Goal: Task Accomplishment & Management: Use online tool/utility

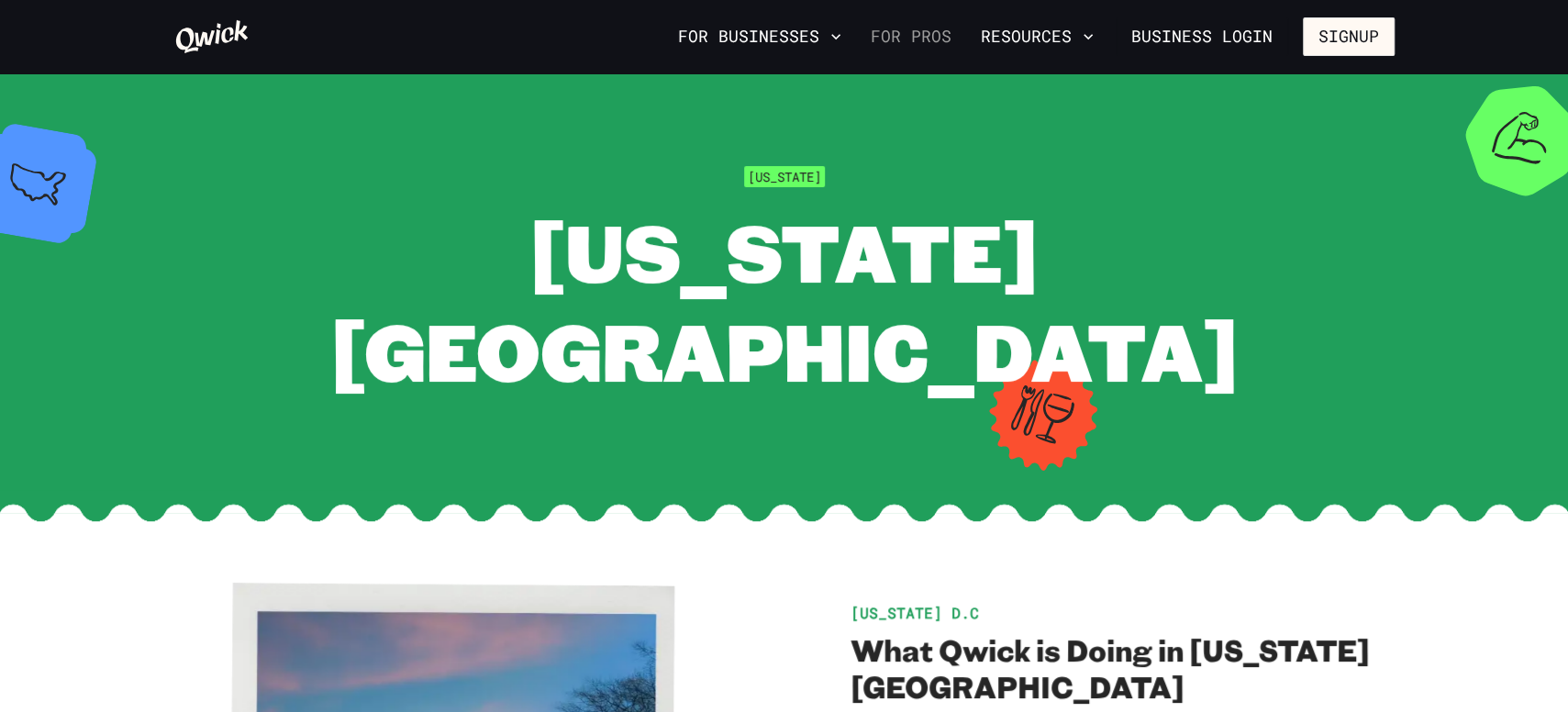
click at [935, 35] on link "For Pros" at bounding box center [911, 37] width 96 height 32
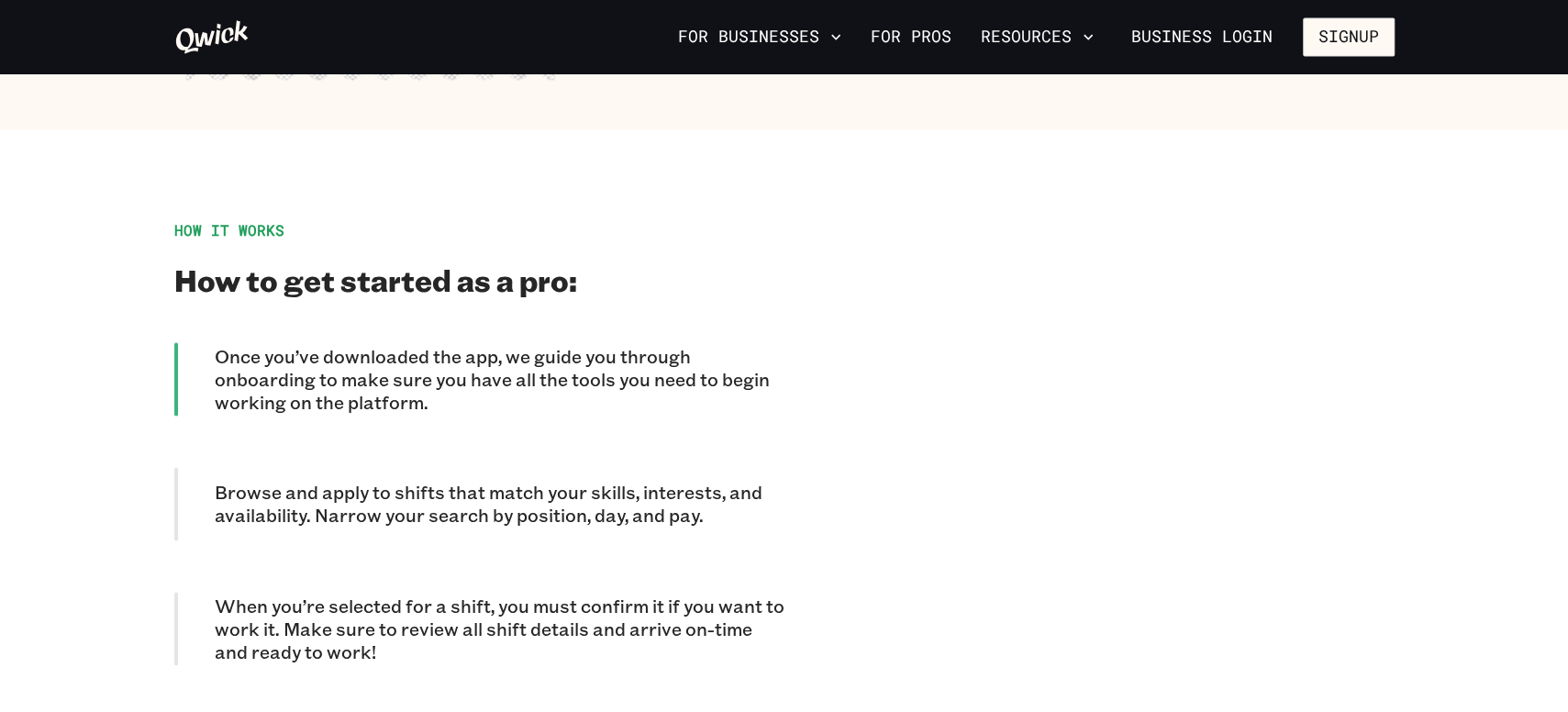
scroll to position [1499, 0]
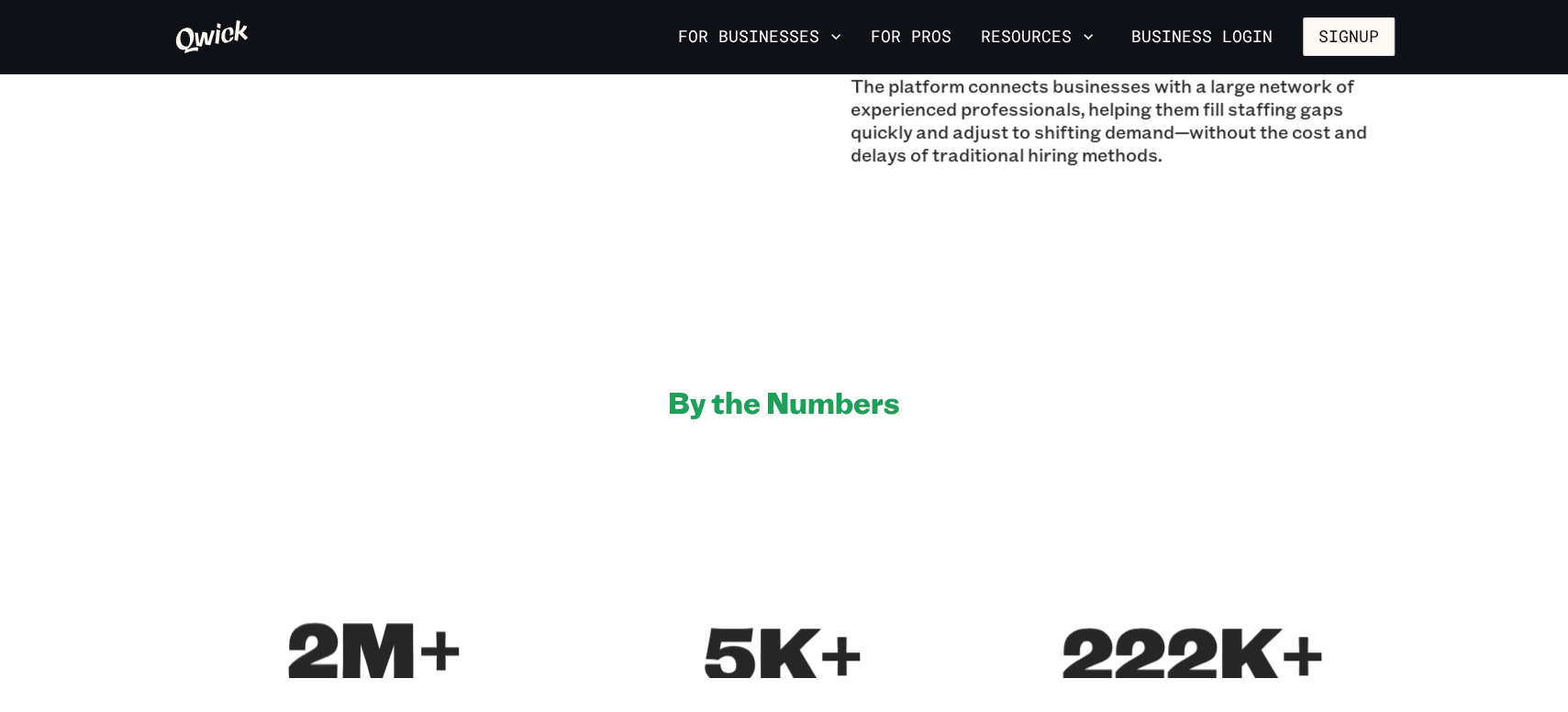
scroll to position [1009, 0]
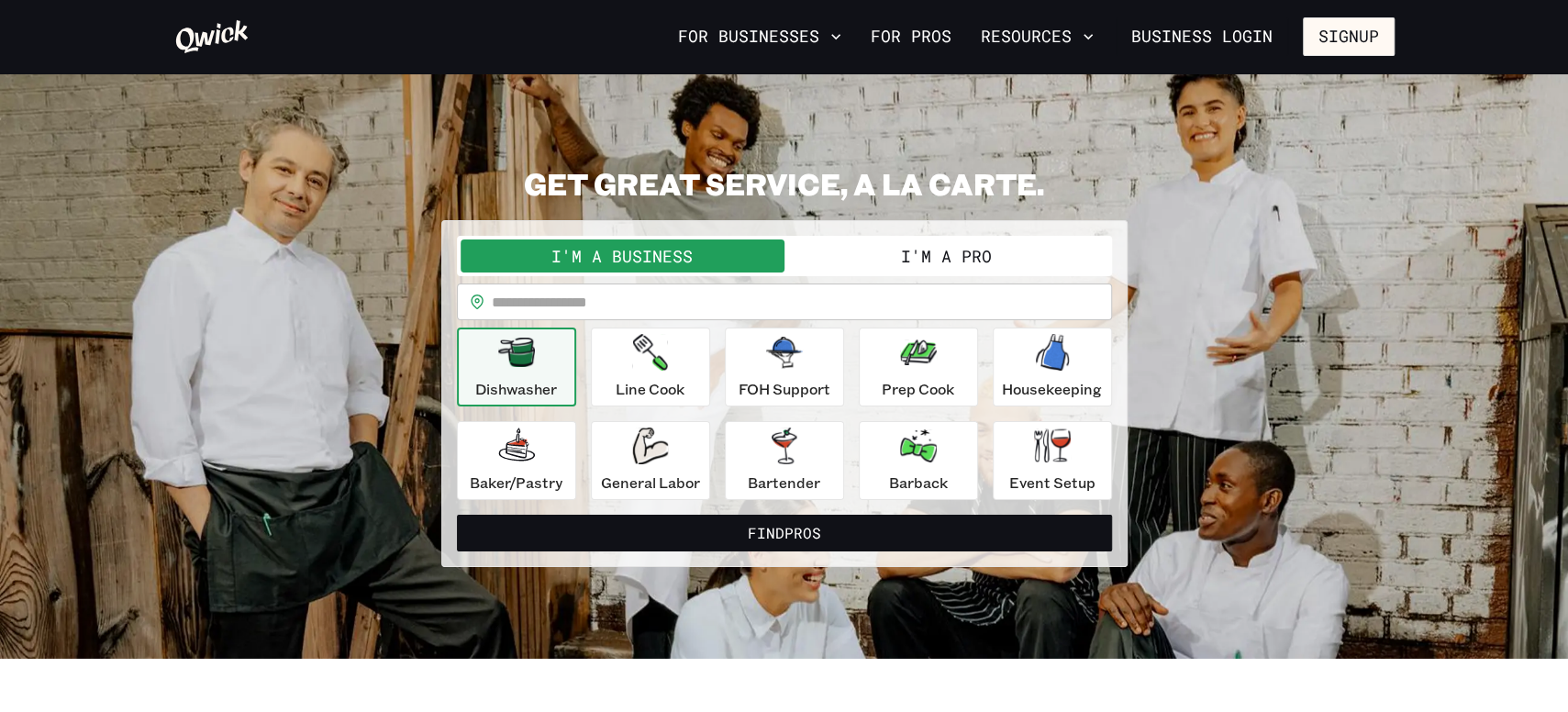
click at [850, 261] on button "I'm a Pro" at bounding box center [946, 256] width 324 height 33
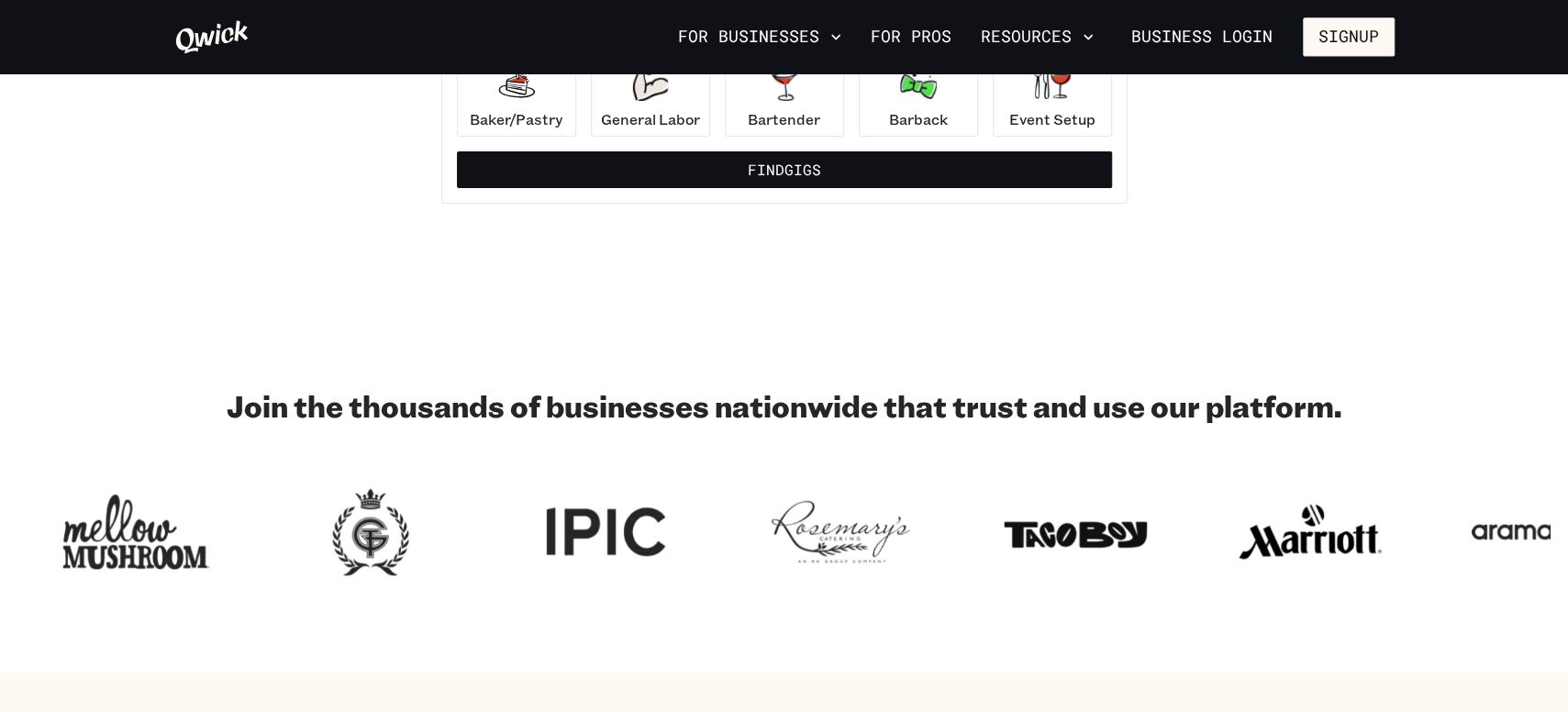
scroll to position [201, 0]
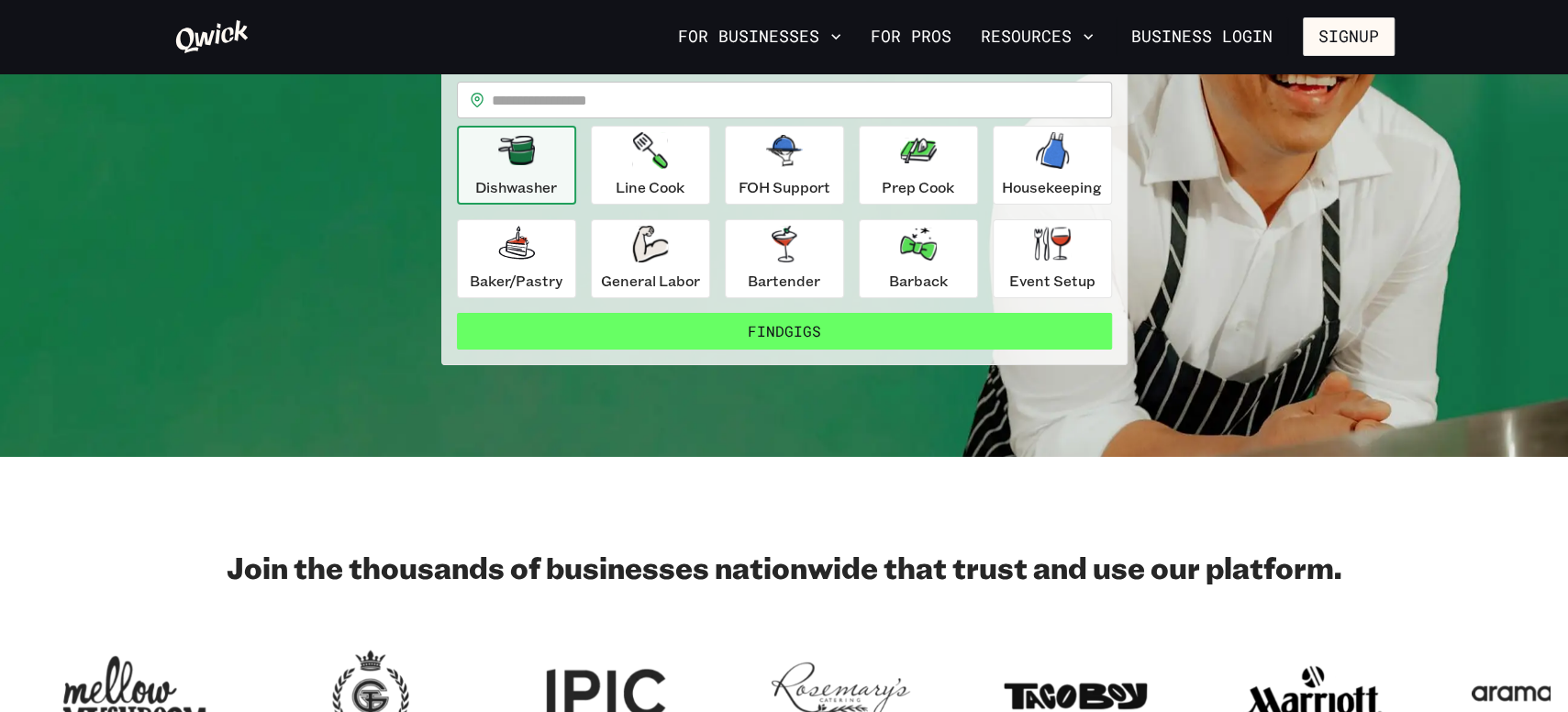
click at [954, 343] on button "Find Gigs" at bounding box center [784, 331] width 655 height 37
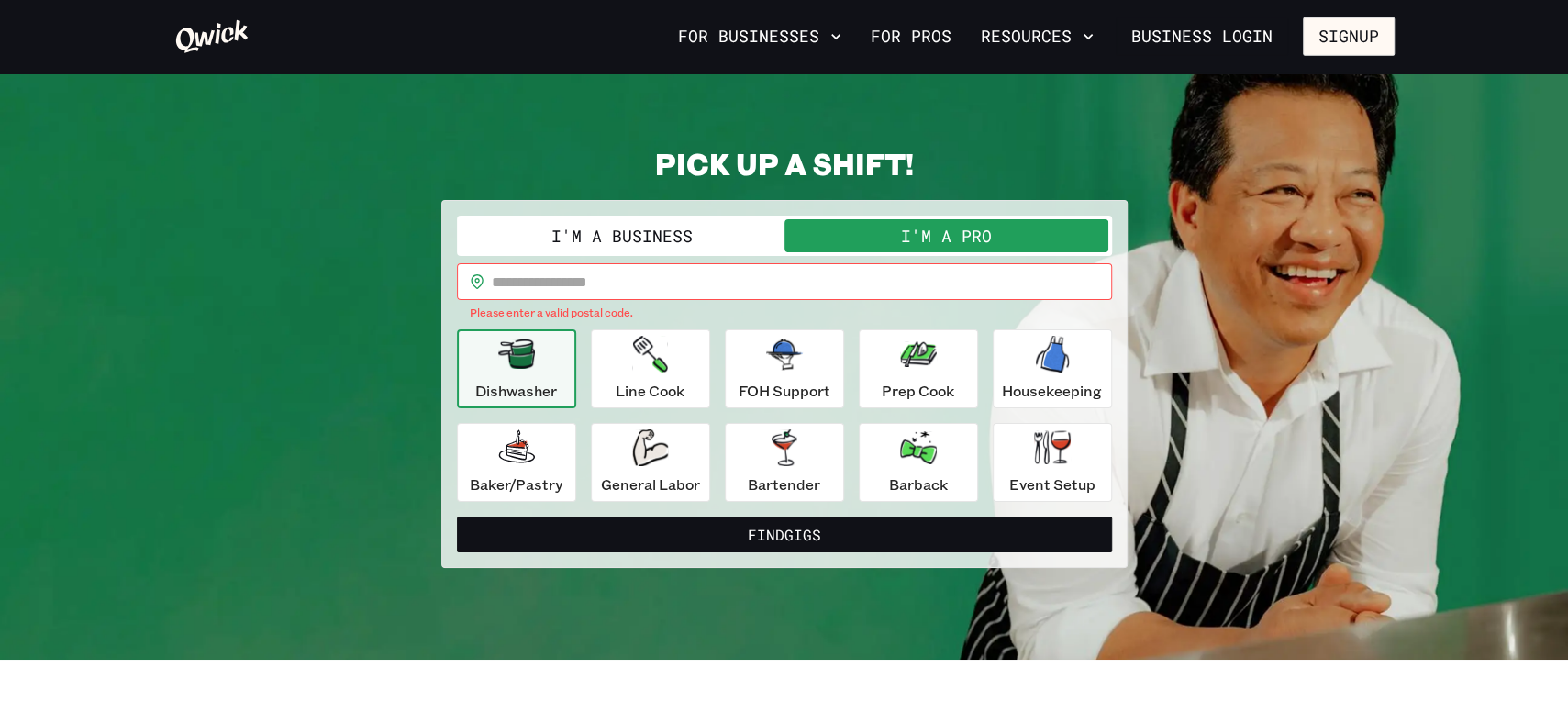
scroll to position [0, 0]
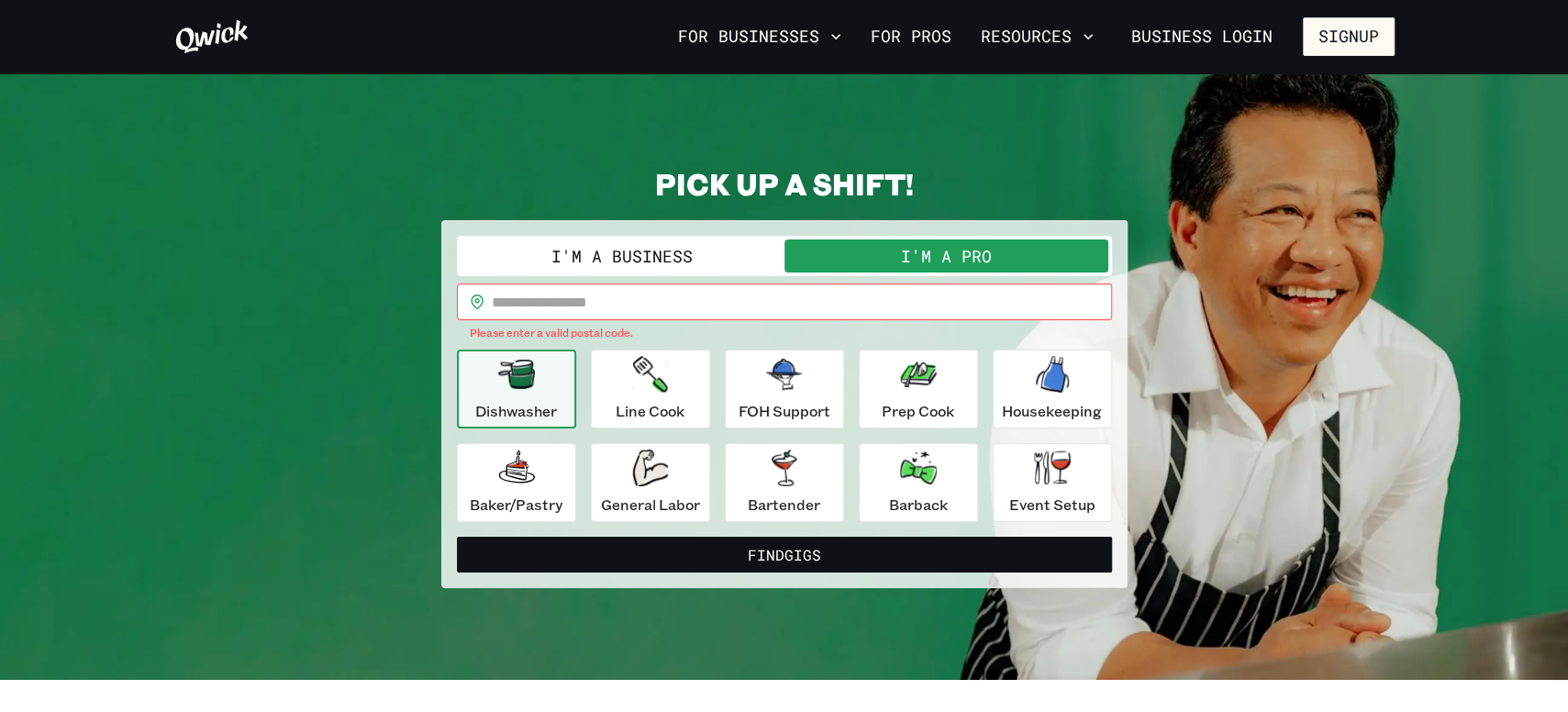
click at [634, 294] on input "text" at bounding box center [802, 302] width 620 height 37
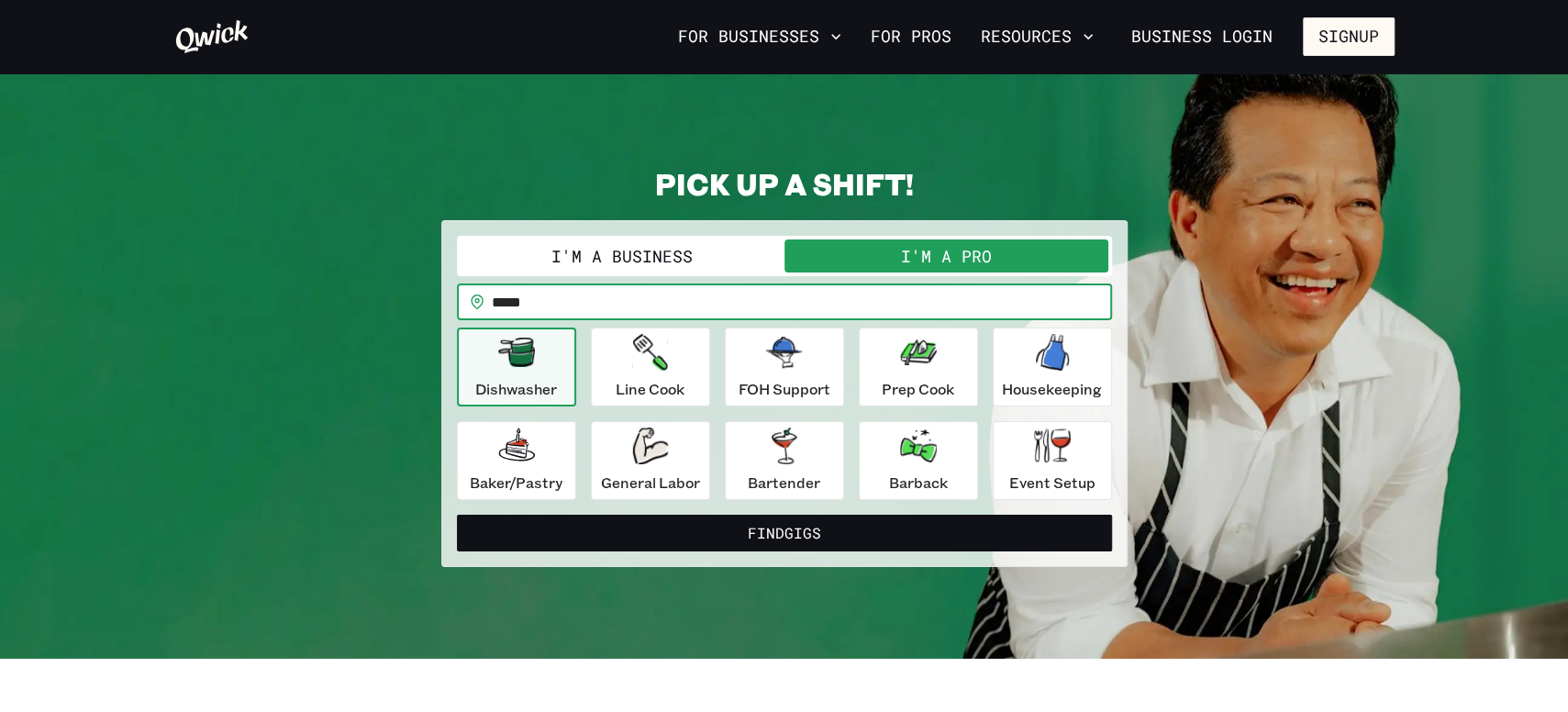
type input "*****"
click at [457, 514] on button "Find Gigs" at bounding box center [784, 533] width 655 height 37
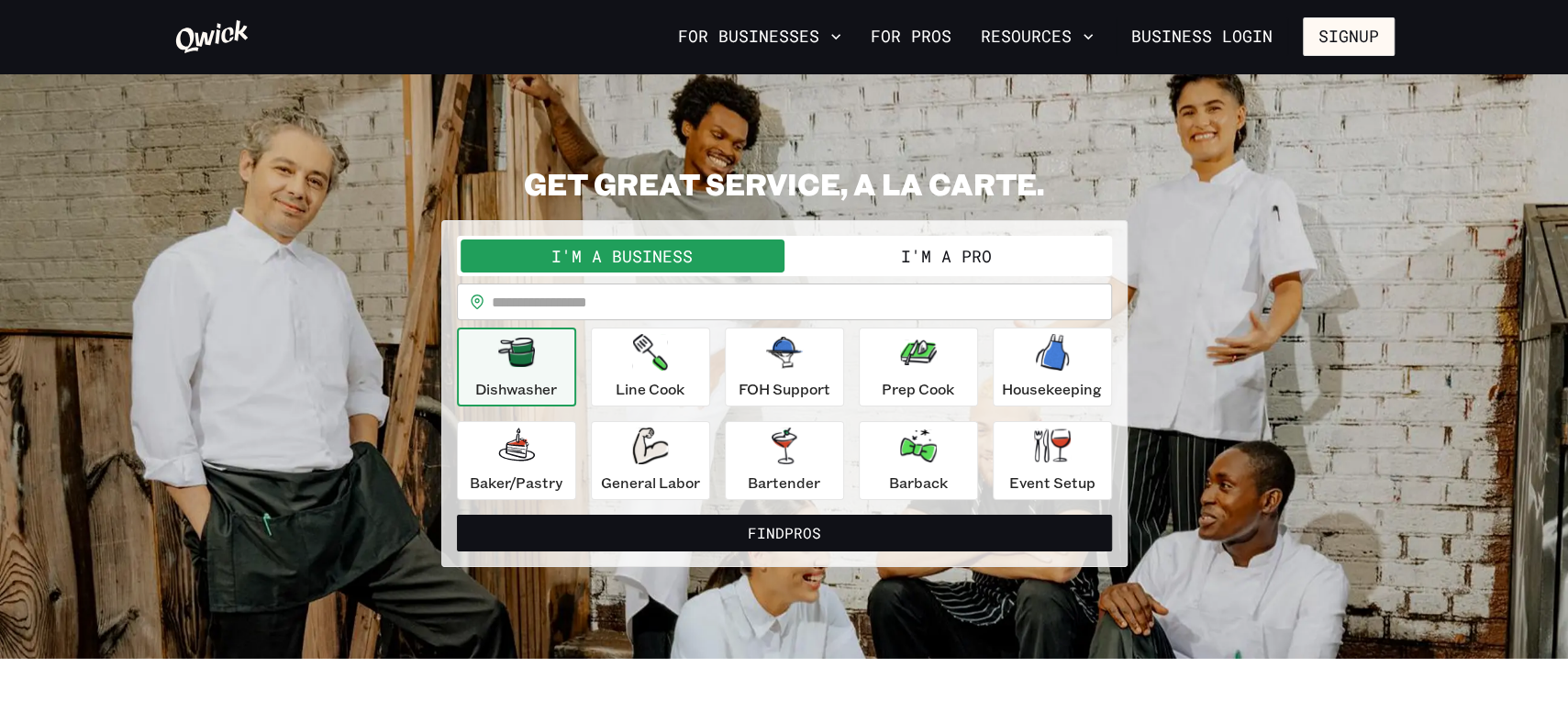
click at [929, 261] on button "I'm a Pro" at bounding box center [946, 256] width 324 height 33
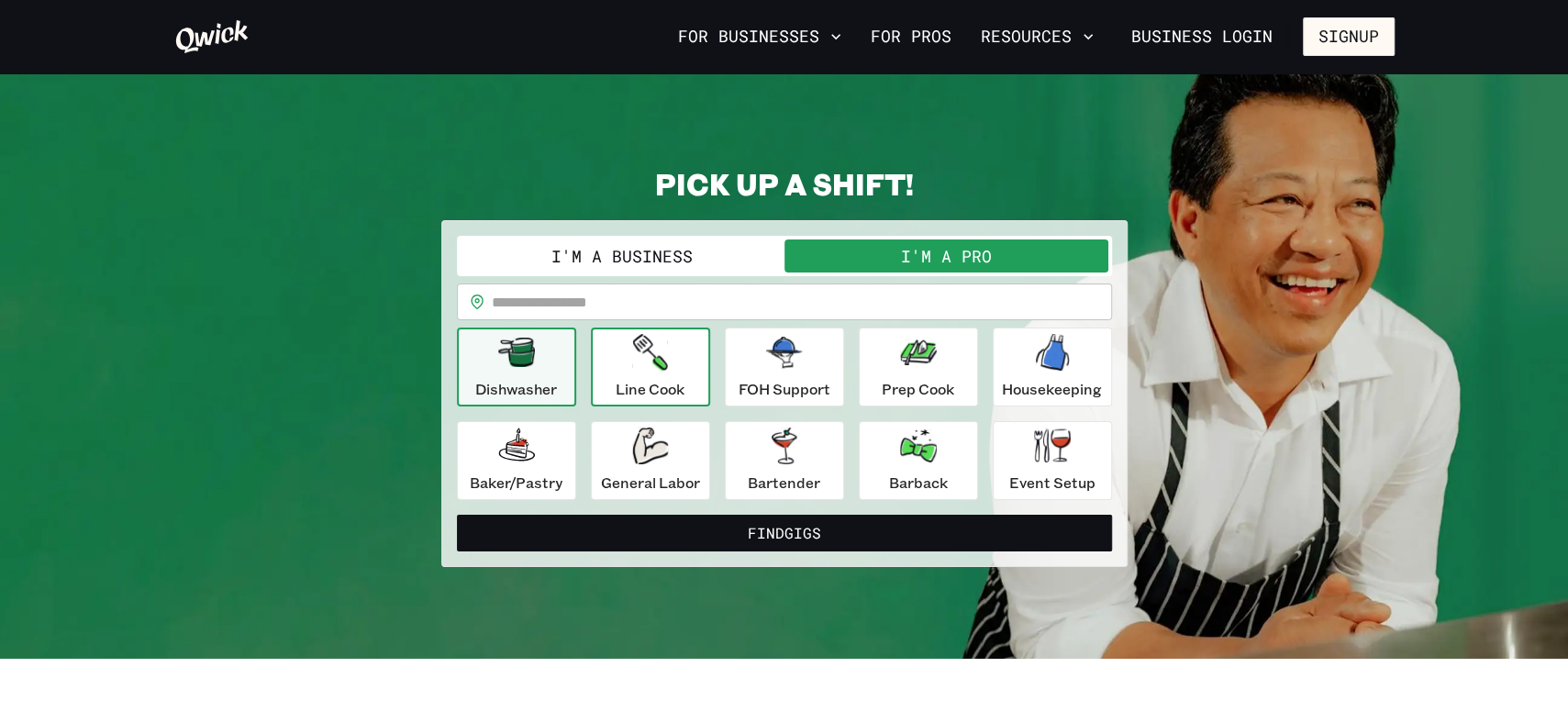
click at [684, 360] on div "Line Cook" at bounding box center [650, 367] width 69 height 66
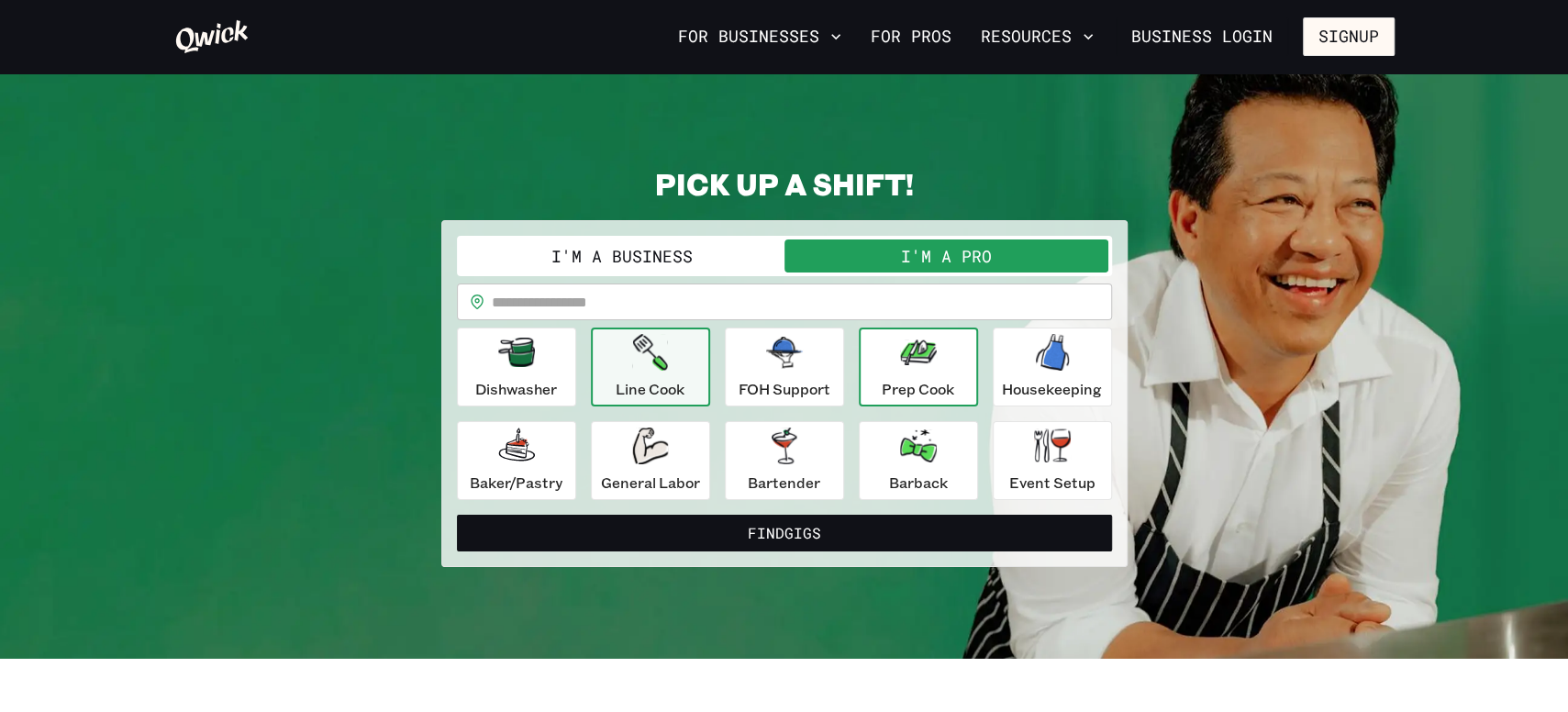
drag, startPoint x: 771, startPoint y: 368, endPoint x: 930, endPoint y: 373, distance: 159.1
click at [774, 370] on div "FOH Support" at bounding box center [784, 367] width 92 height 66
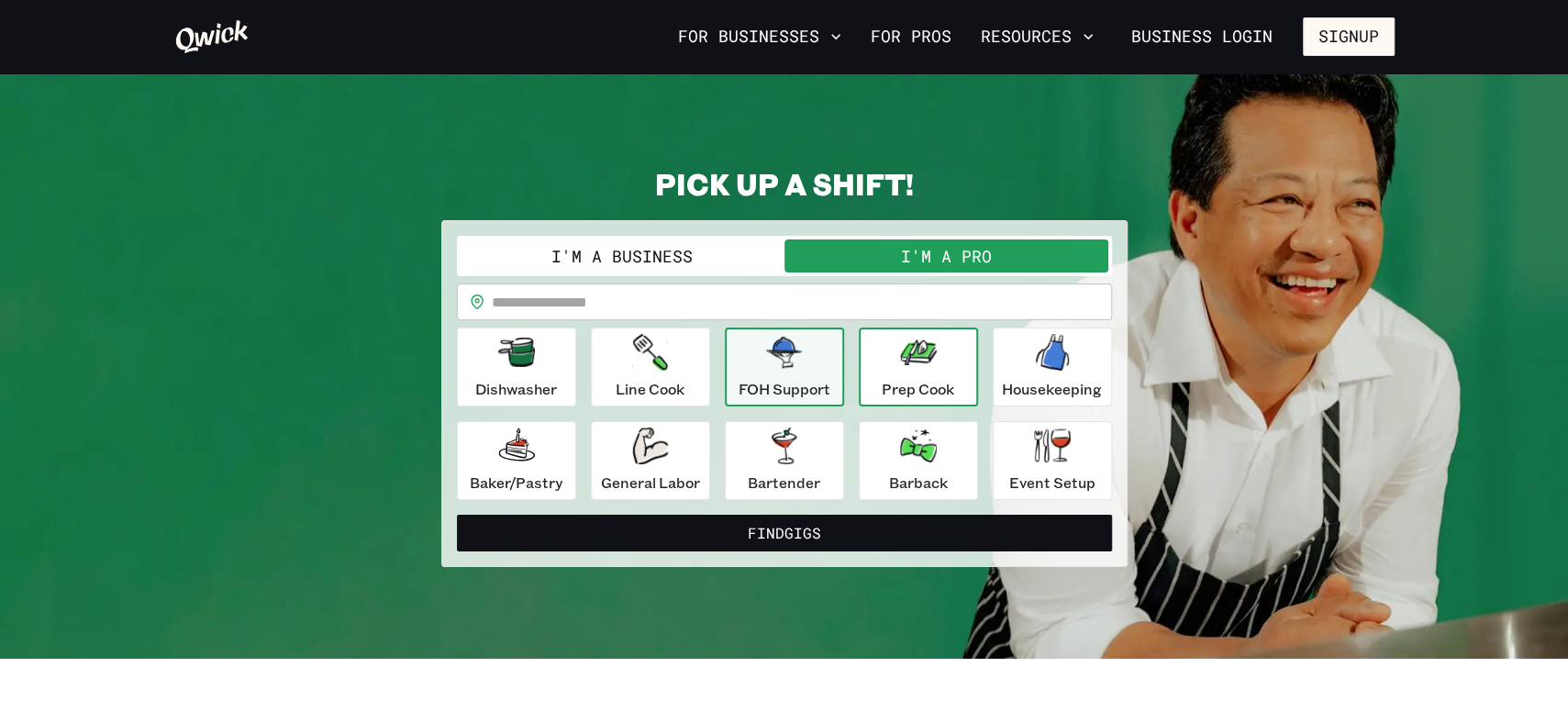
click at [942, 377] on div "Prep Cook" at bounding box center [918, 367] width 72 height 66
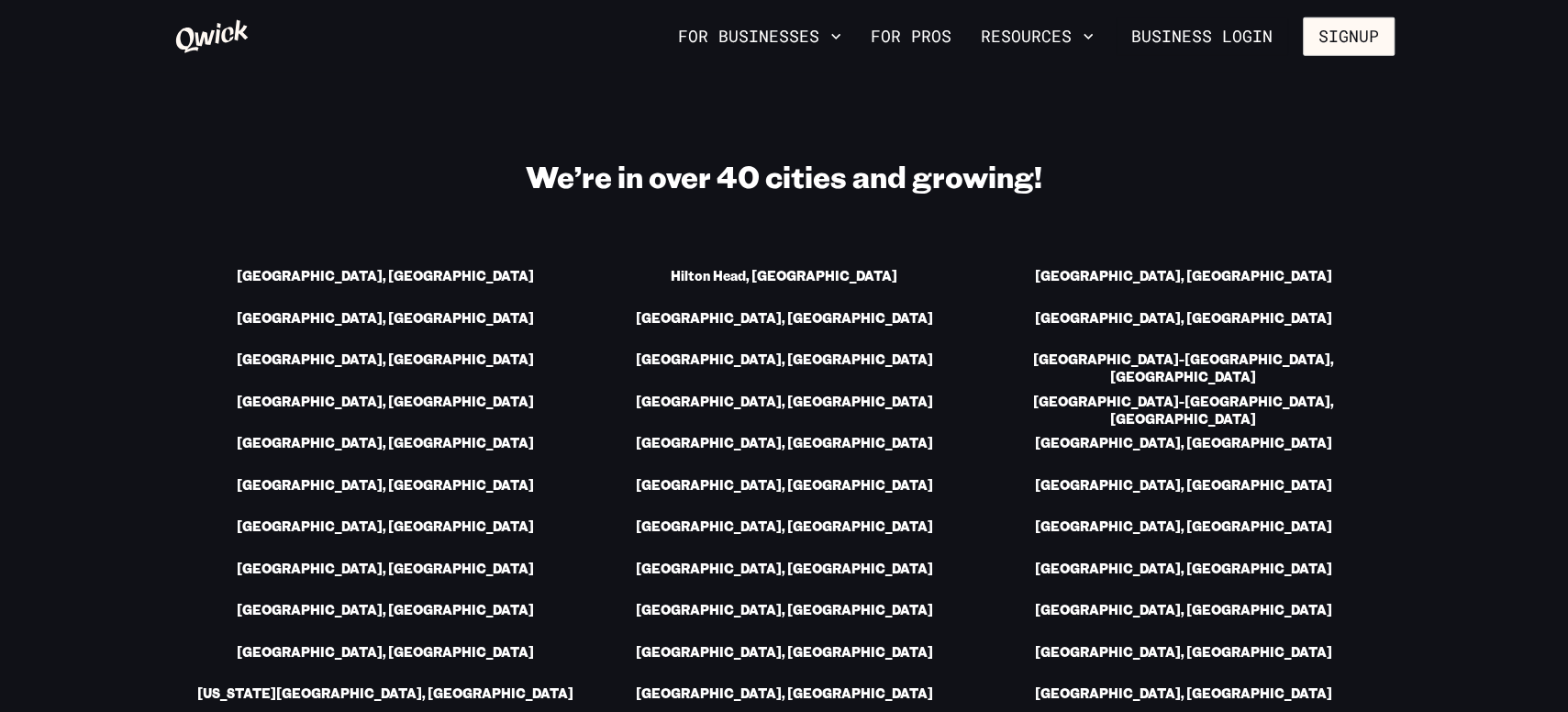
scroll to position [2523, 0]
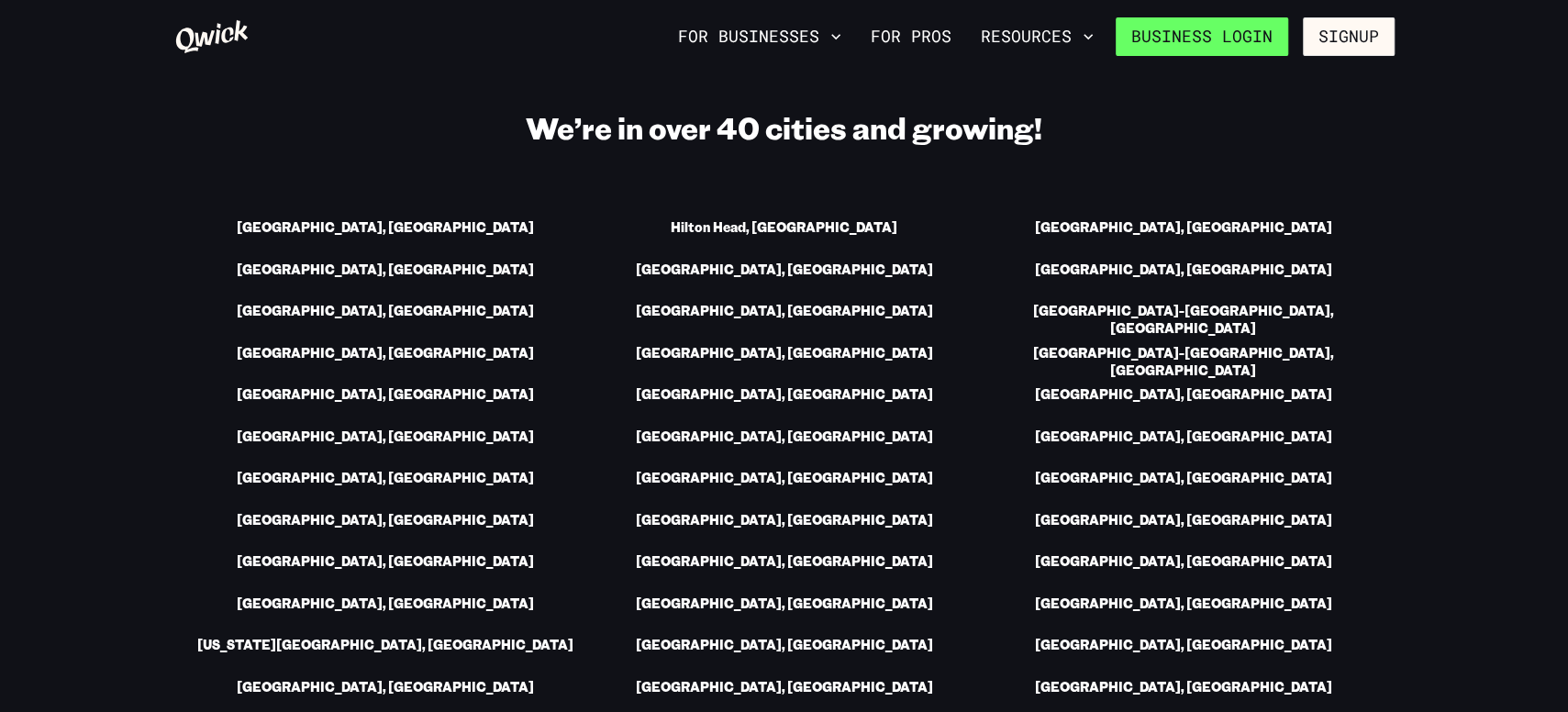
click at [1197, 47] on link "Business Login" at bounding box center [1202, 37] width 173 height 39
